Goal: Task Accomplishment & Management: Complete application form

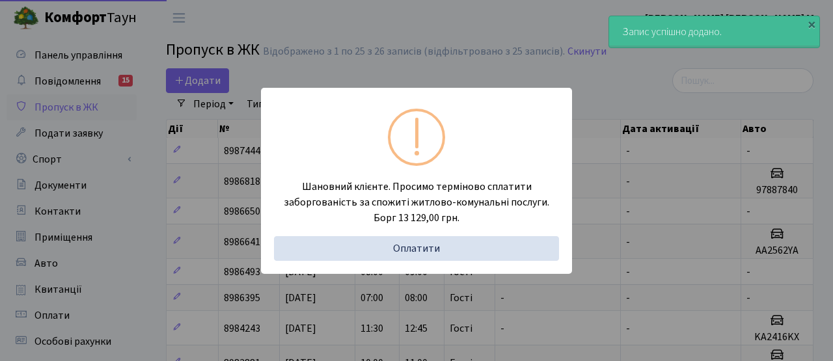
select select "25"
click at [210, 81] on div "Шановний клієнте. Просимо терміново сплатити заборгованість за спожиті житлово-…" at bounding box center [416, 180] width 833 height 361
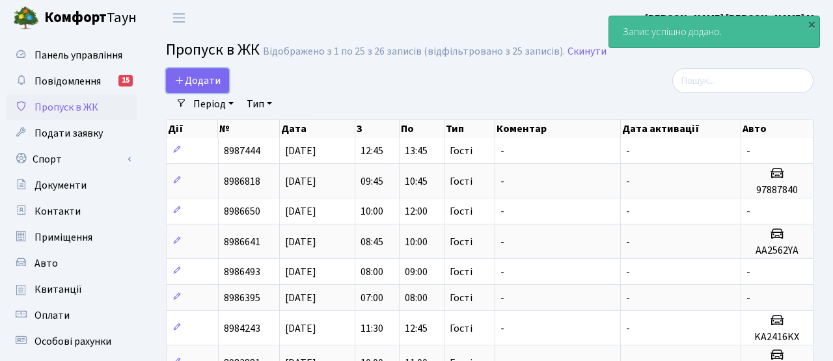
click at [210, 81] on span "Додати" at bounding box center [197, 81] width 46 height 14
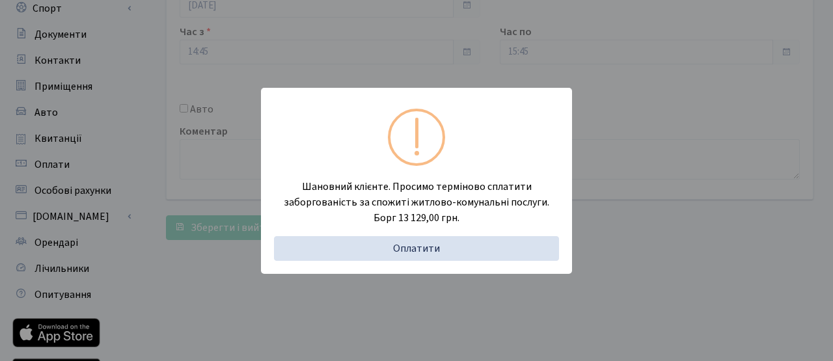
scroll to position [159, 0]
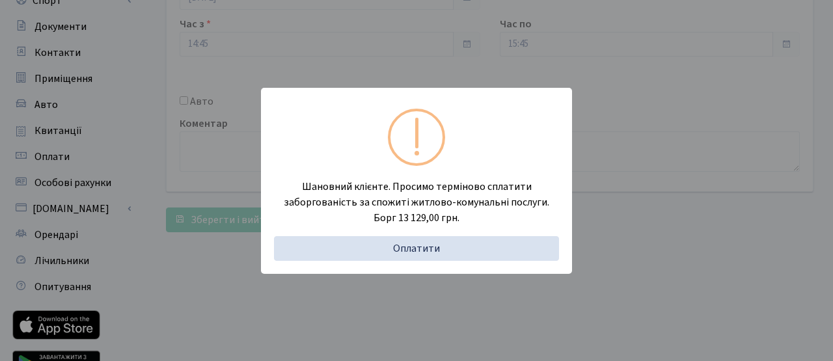
click at [185, 102] on div "Шановний клієнте. Просимо терміново сплатити заборгованість за спожиті житлово-…" at bounding box center [416, 180] width 833 height 361
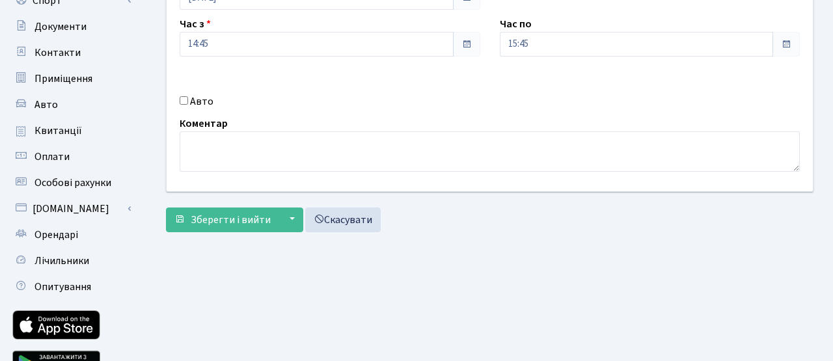
click at [187, 98] on input "Авто" at bounding box center [184, 100] width 8 height 8
checkbox input "true"
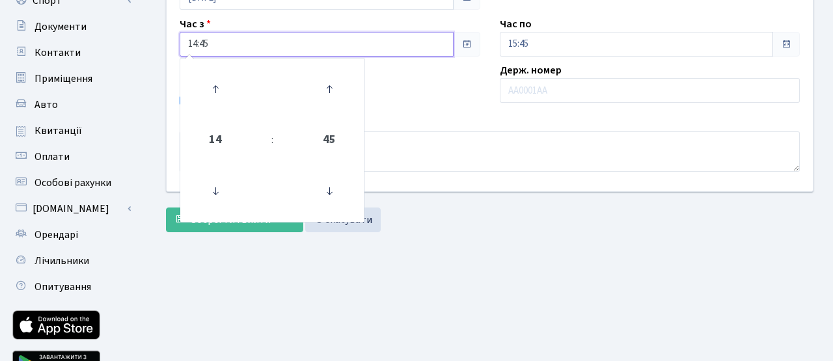
click at [251, 40] on input "14:45" at bounding box center [317, 44] width 274 height 25
click at [217, 82] on icon at bounding box center [215, 89] width 35 height 35
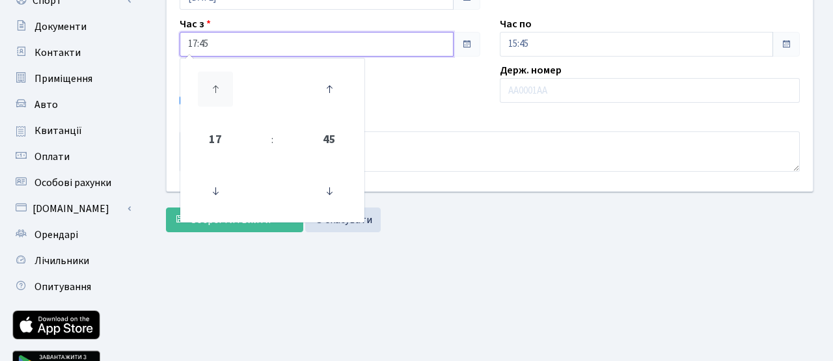
type input "18:45"
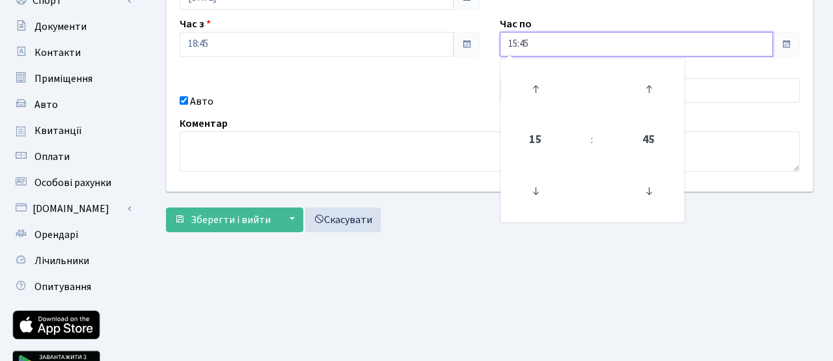
click at [550, 48] on input "15:45" at bounding box center [637, 44] width 274 height 25
click at [531, 79] on icon at bounding box center [535, 89] width 35 height 35
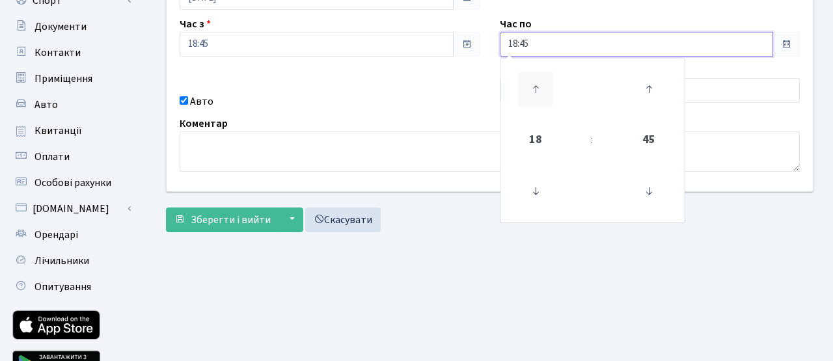
type input "19:45"
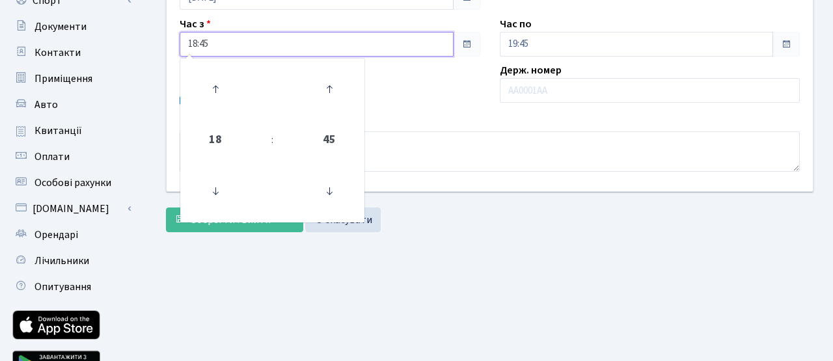
click at [260, 48] on input "18:45" at bounding box center [317, 44] width 274 height 25
drag, startPoint x: 328, startPoint y: 189, endPoint x: 385, endPoint y: 160, distance: 63.7
click at [328, 189] on icon at bounding box center [329, 191] width 35 height 35
type input "18:30"
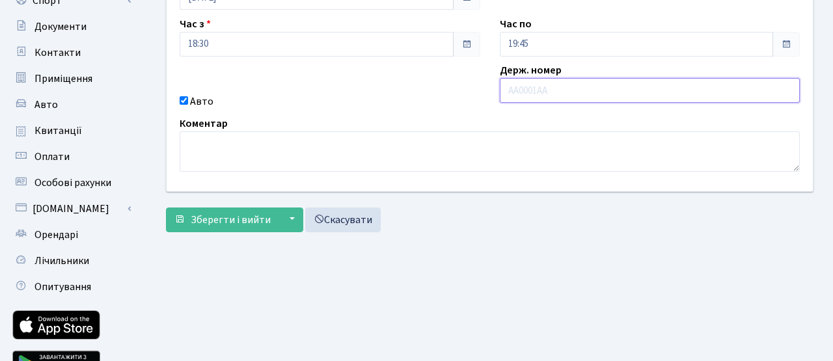
click at [535, 91] on input "text" at bounding box center [650, 90] width 301 height 25
paste input "КА3139ІВ"
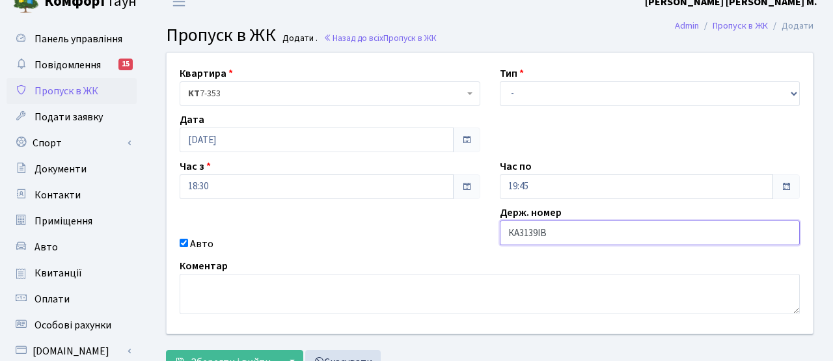
scroll to position [0, 0]
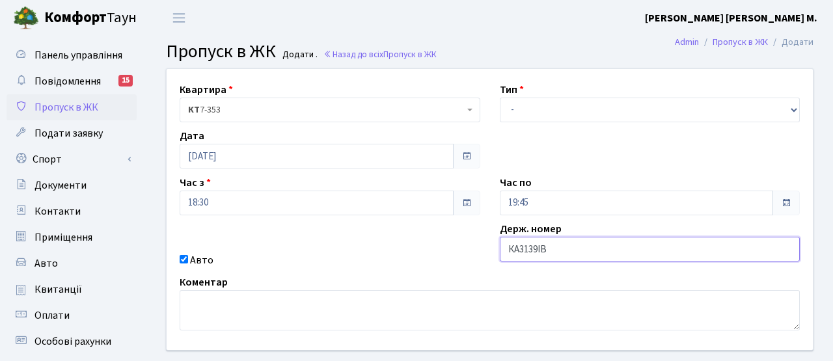
type input "КА3139ІВ"
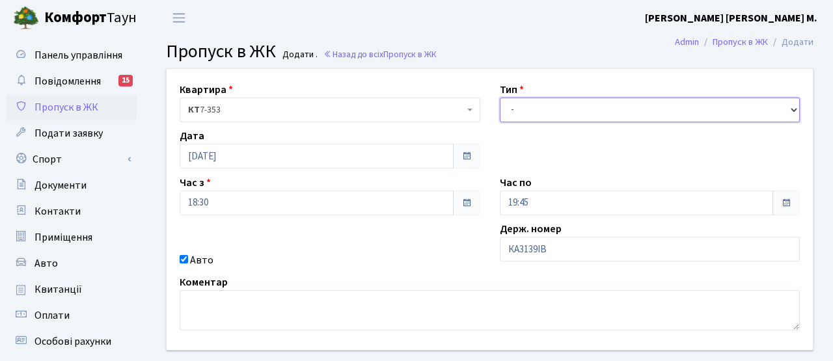
click at [511, 107] on select "- Доставка Таксі Гості Сервіс" at bounding box center [650, 110] width 301 height 25
select select "3"
click at [500, 98] on select "- Доставка Таксі Гості Сервіс" at bounding box center [650, 110] width 301 height 25
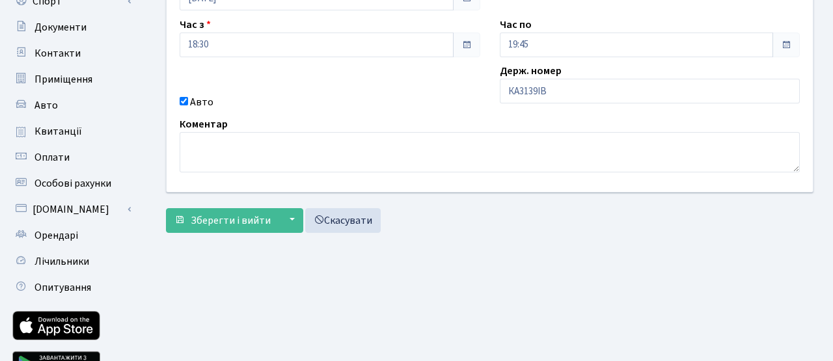
scroll to position [225, 0]
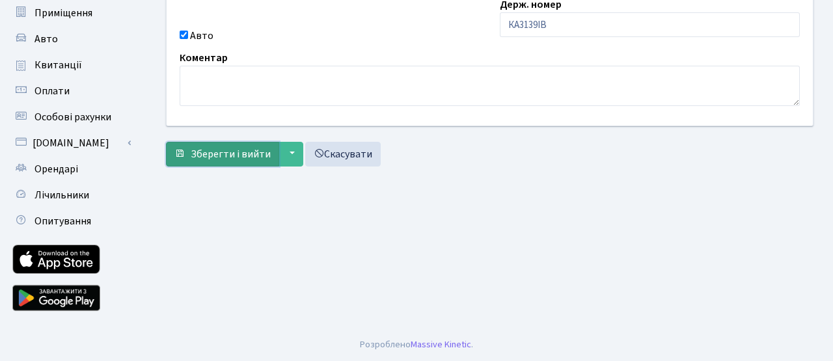
click at [227, 154] on span "Зберегти і вийти" at bounding box center [231, 154] width 80 height 14
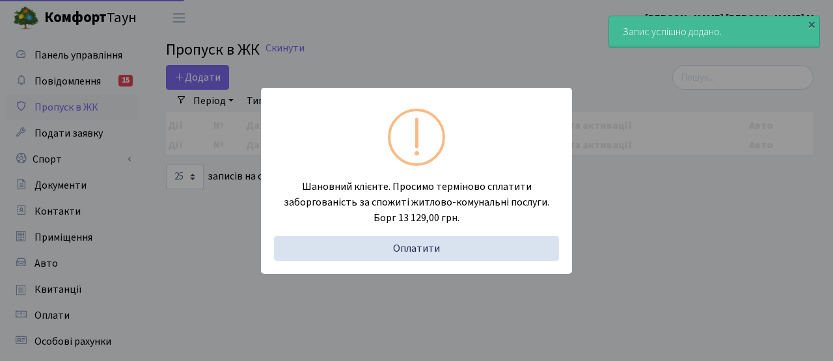
select select "25"
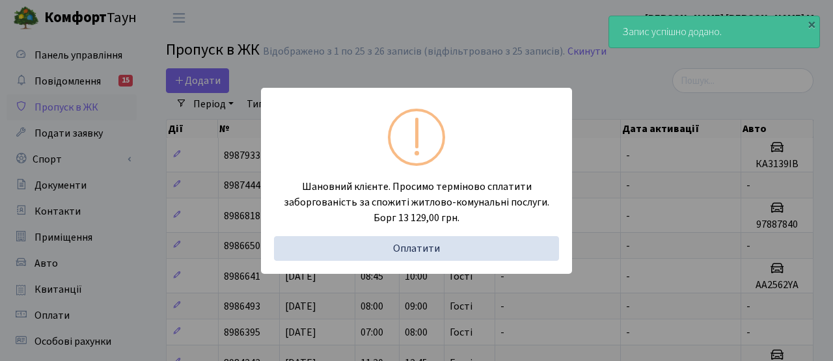
click at [194, 81] on div "Шановний клієнте. Просимо терміново сплатити заборгованість за спожиті житлово-…" at bounding box center [416, 180] width 833 height 361
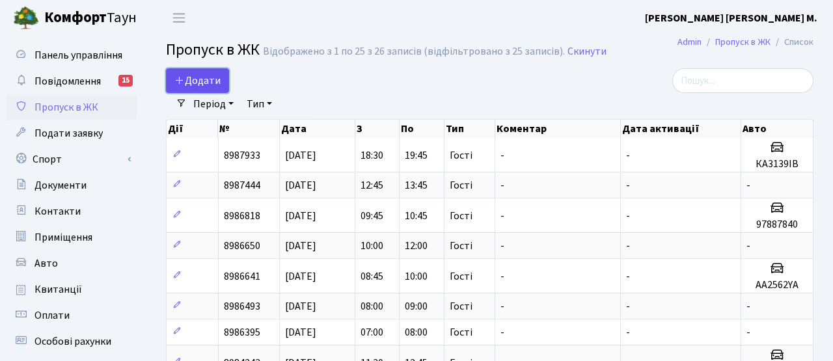
click at [208, 83] on span "Додати" at bounding box center [197, 81] width 46 height 14
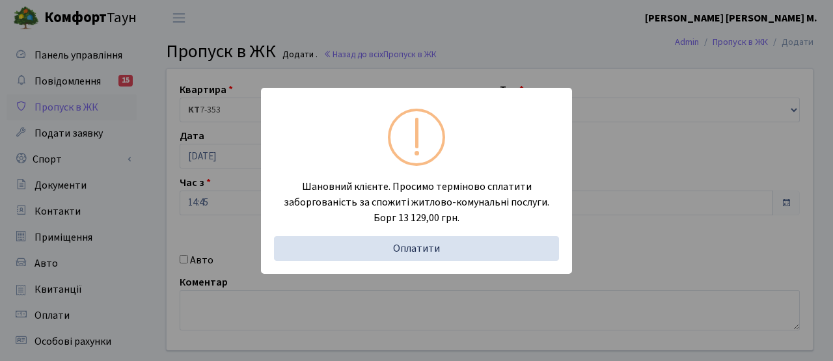
click at [138, 41] on div "Шановний клієнте. Просимо терміново сплатити заборгованість за спожиті житлово-…" at bounding box center [416, 180] width 833 height 361
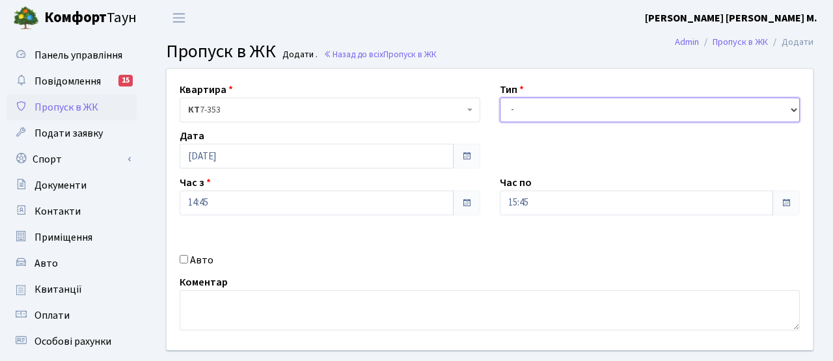
click at [567, 109] on select "- Доставка Таксі Гості Сервіс" at bounding box center [650, 110] width 301 height 25
select select "3"
click at [500, 98] on select "- Доставка Таксі Гості Сервіс" at bounding box center [650, 110] width 301 height 25
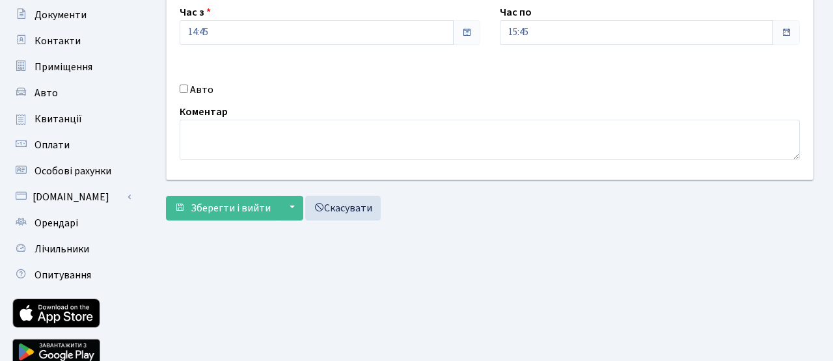
scroll to position [172, 0]
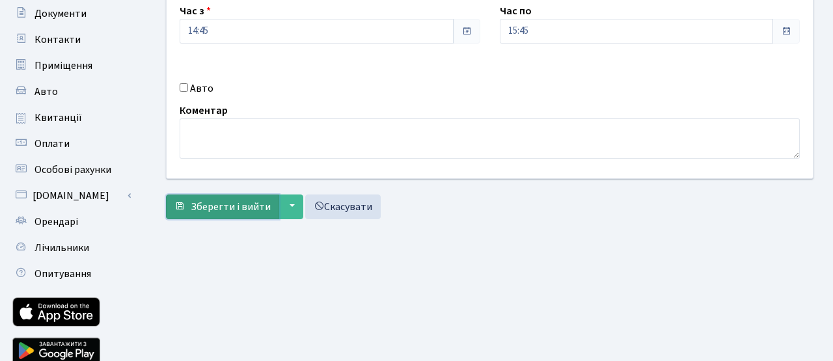
click at [215, 214] on button "Зберегти і вийти" at bounding box center [222, 207] width 113 height 25
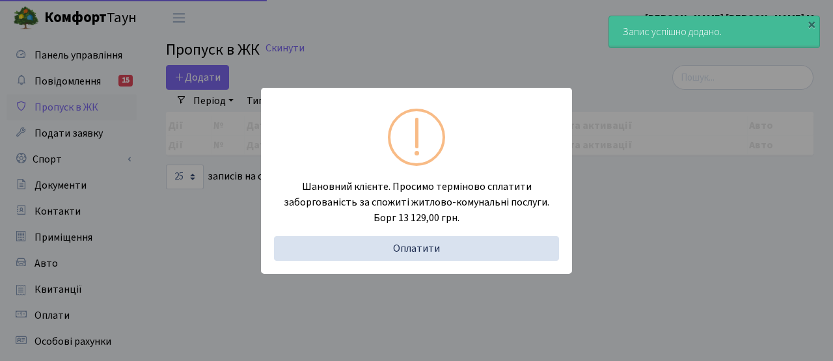
select select "25"
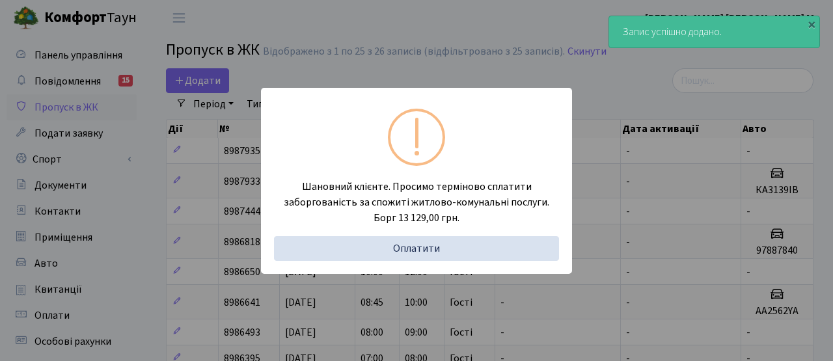
click at [208, 83] on div "Шановний клієнте. Просимо терміново сплатити заборгованість за спожиті житлово-…" at bounding box center [416, 180] width 833 height 361
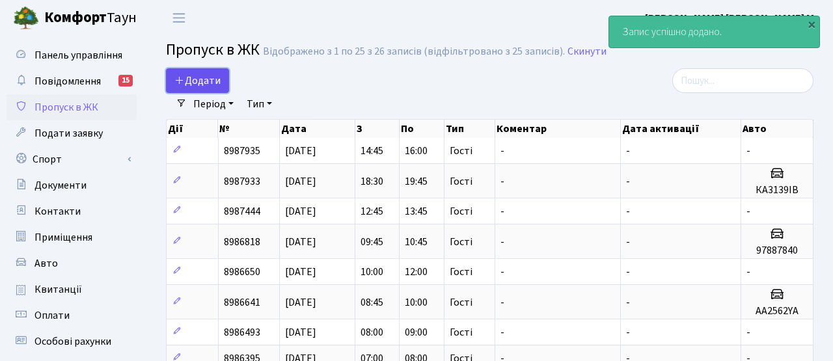
click at [208, 83] on span "Додати" at bounding box center [197, 81] width 46 height 14
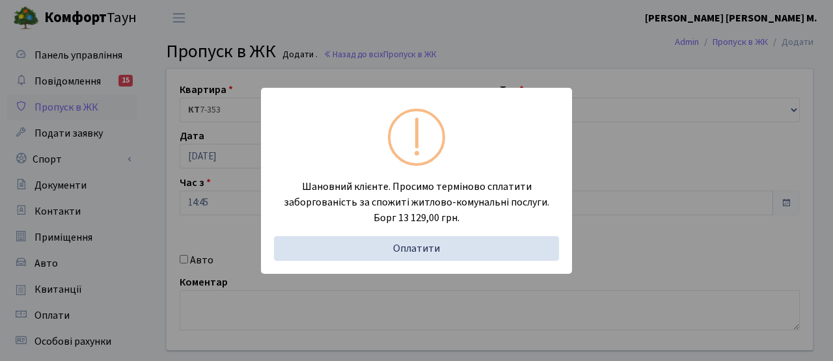
click at [223, 236] on div "Шановний клієнте. Просимо терміново сплатити заборгованість за спожиті житлово-…" at bounding box center [416, 180] width 833 height 361
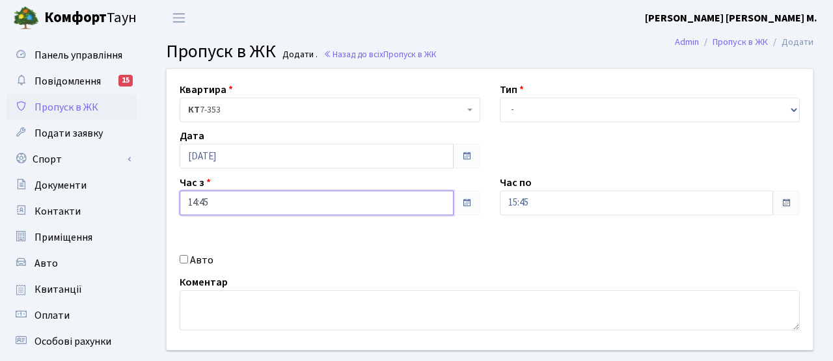
click at [229, 208] on input "14:45" at bounding box center [317, 203] width 274 height 25
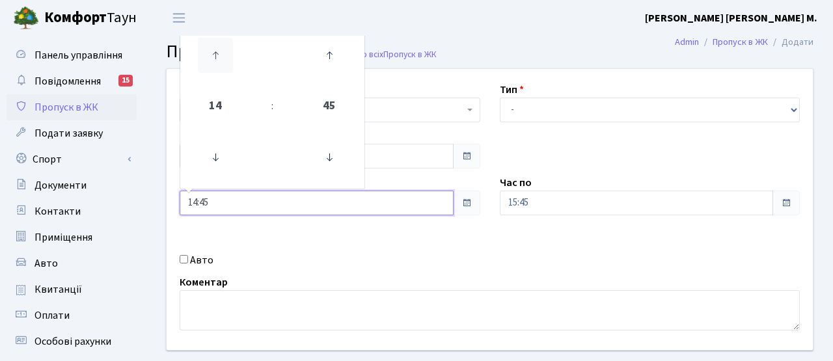
click at [212, 51] on icon at bounding box center [215, 55] width 35 height 35
type input "16:45"
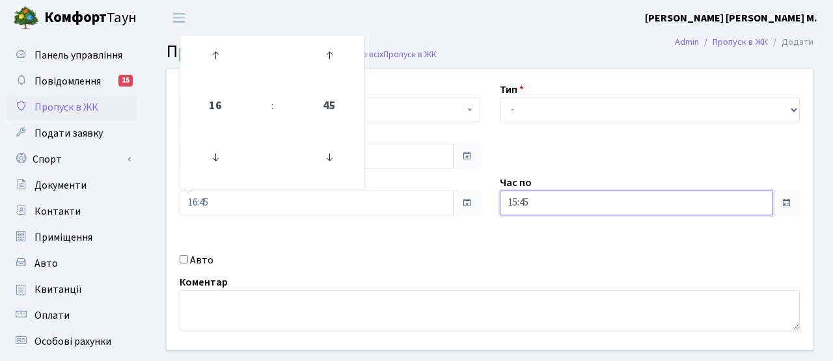
click at [696, 206] on input "15:45" at bounding box center [637, 203] width 274 height 25
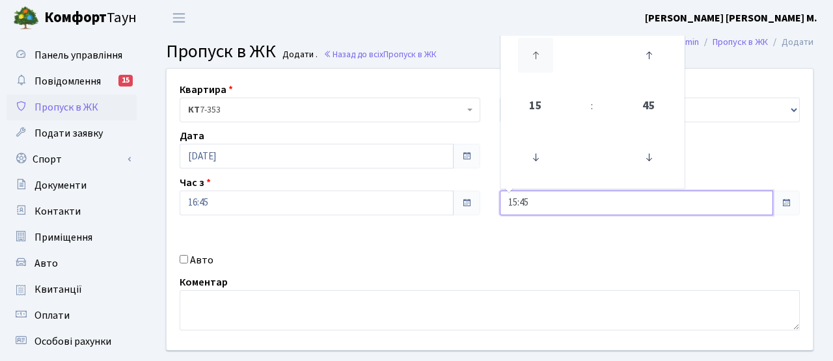
click at [538, 54] on icon at bounding box center [535, 55] width 35 height 35
type input "19:45"
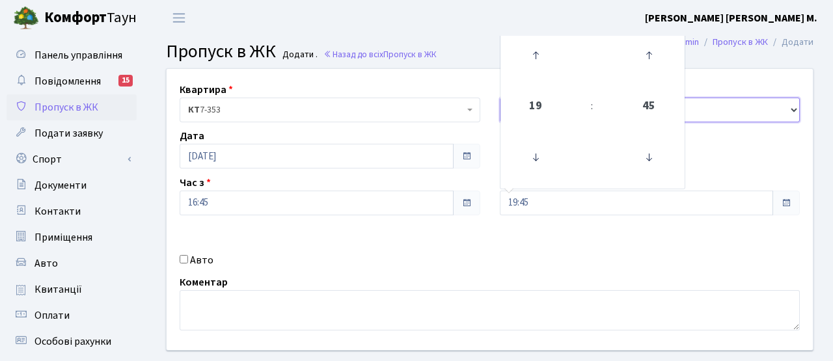
click at [708, 115] on select "- Доставка Таксі Гості Сервіс" at bounding box center [650, 110] width 301 height 25
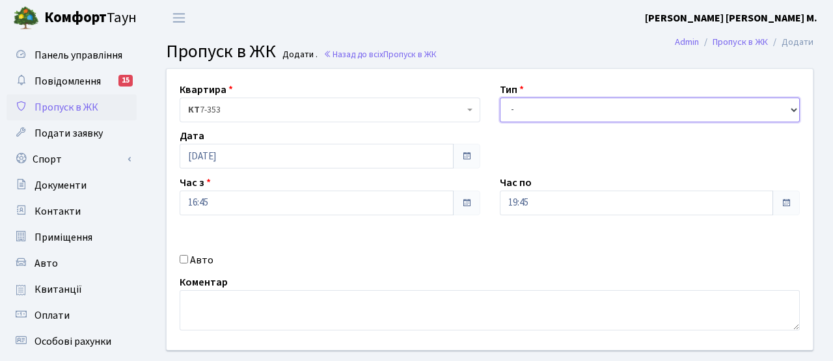
select select "3"
click at [500, 98] on select "- Доставка Таксі Гості Сервіс" at bounding box center [650, 110] width 301 height 25
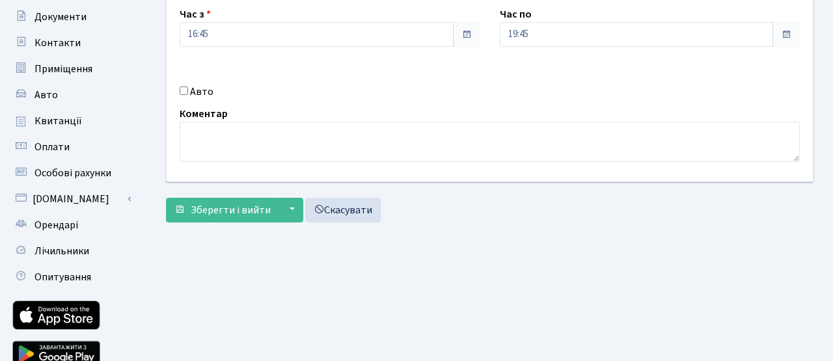
scroll to position [225, 0]
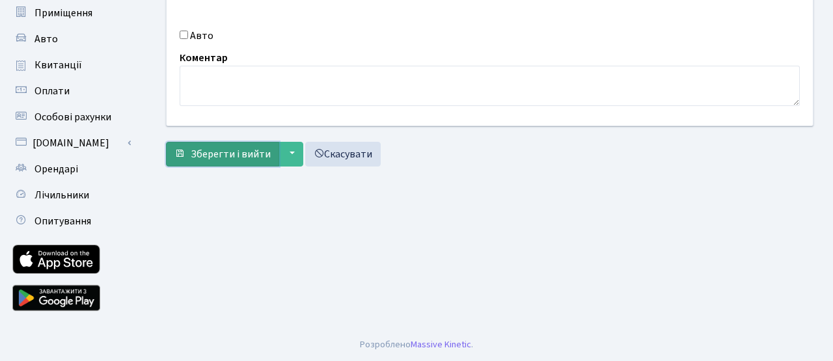
click at [252, 156] on span "Зберегти і вийти" at bounding box center [231, 154] width 80 height 14
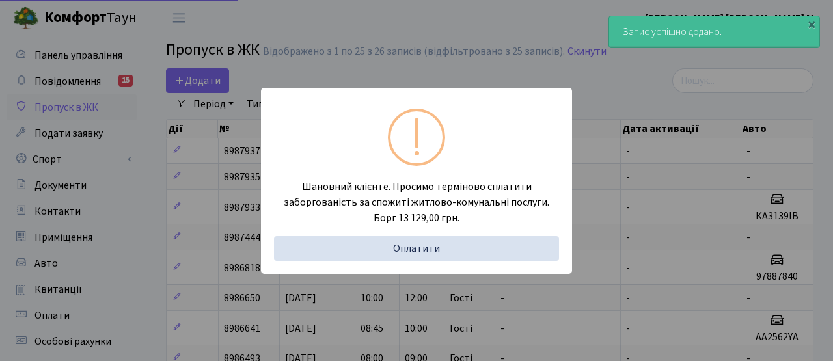
select select "25"
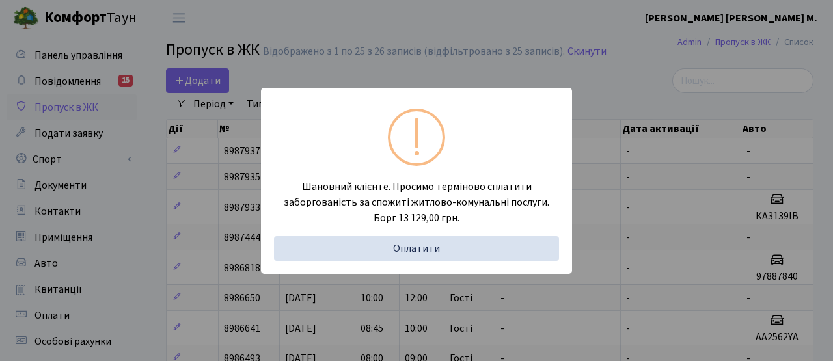
click at [475, 18] on div "Шановний клієнте. Просимо терміново сплатити заборгованість за спожиті житлово-…" at bounding box center [416, 180] width 833 height 361
